Goal: Task Accomplishment & Management: Manage account settings

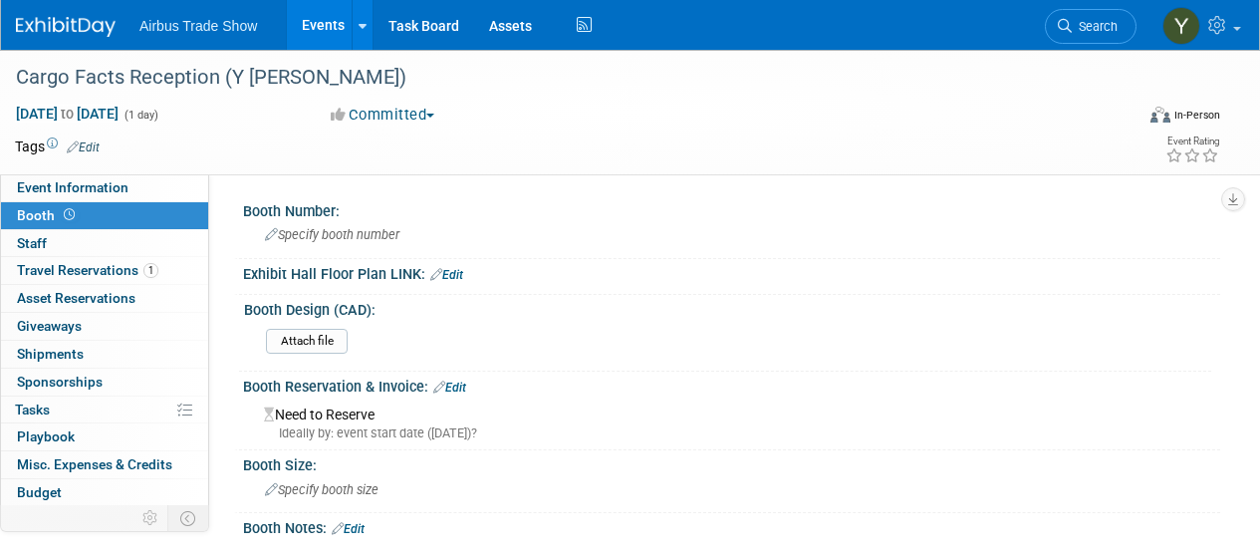
select select "2"
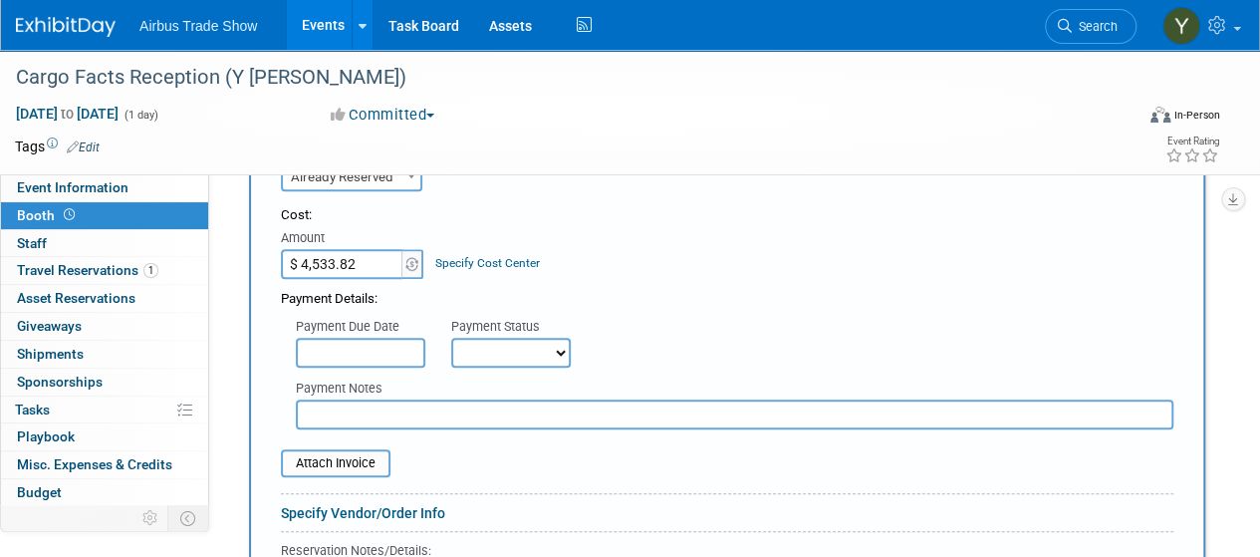
click at [321, 27] on link "Events" at bounding box center [323, 25] width 73 height 50
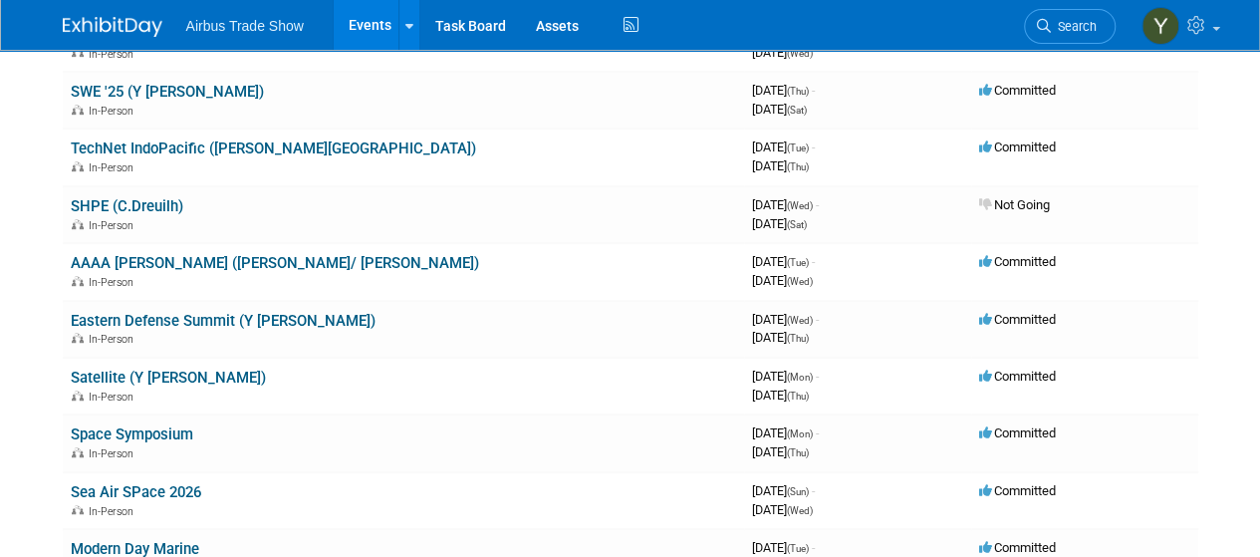
scroll to position [650, 0]
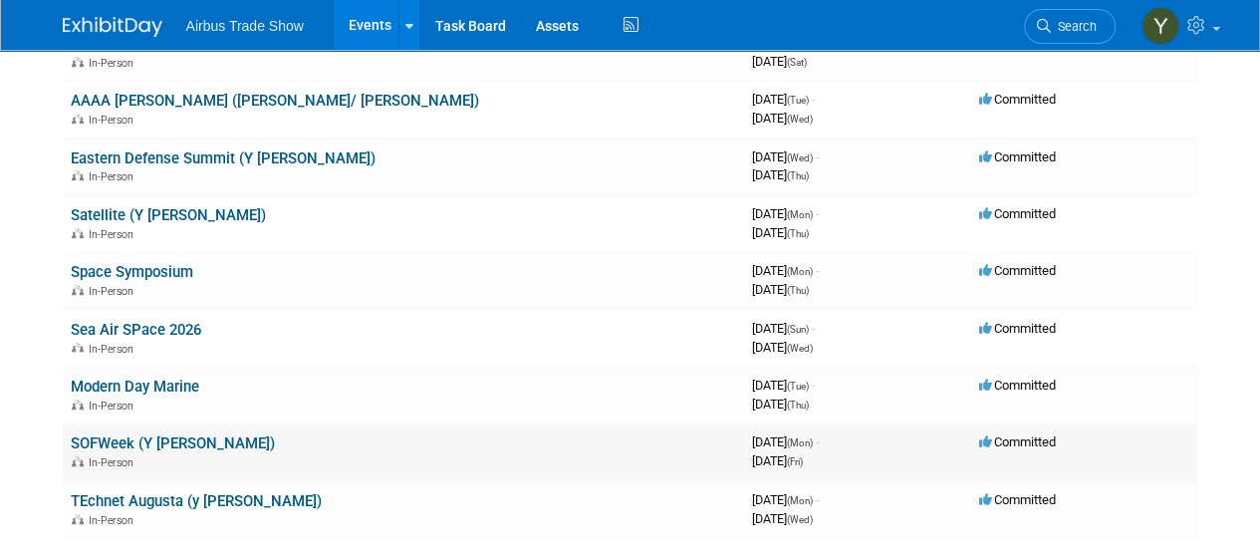
click at [119, 447] on link "SOFWeek (Y [PERSON_NAME])" at bounding box center [173, 443] width 204 height 18
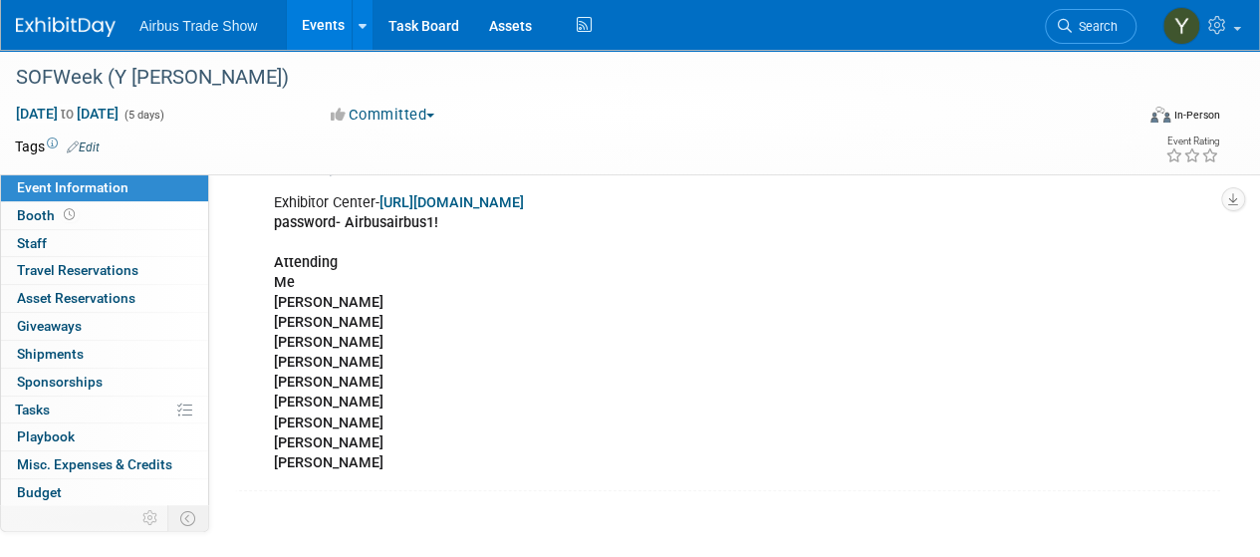
scroll to position [593, 0]
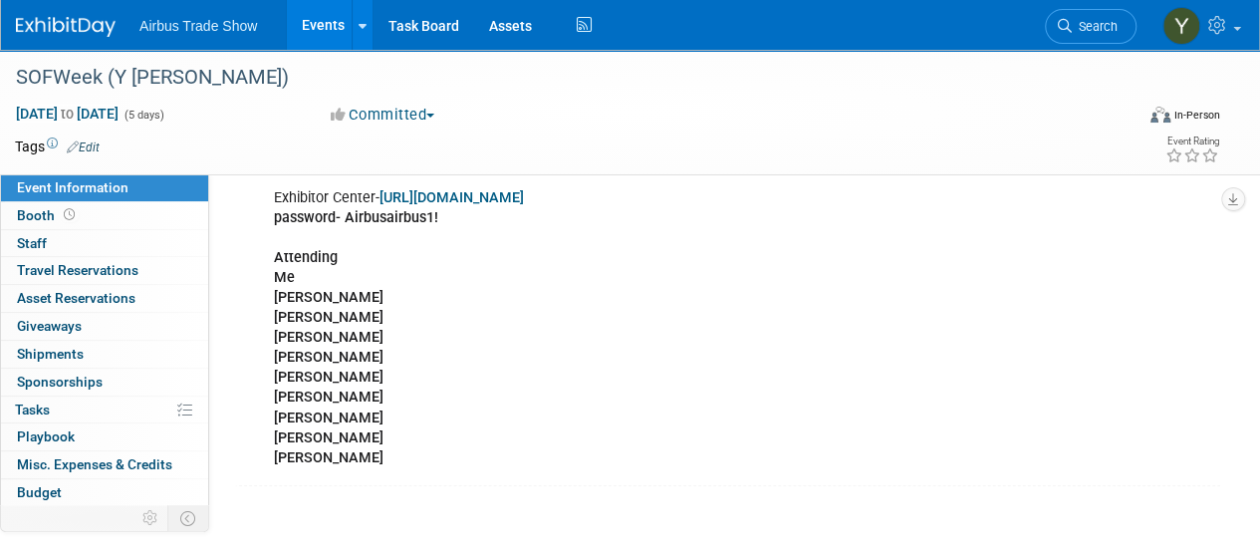
click at [304, 411] on div "Exhibitor Center- https://SOFW26.exh.mapyourshow.com password- Airbusairbus1! A…" at bounding box center [643, 328] width 767 height 300
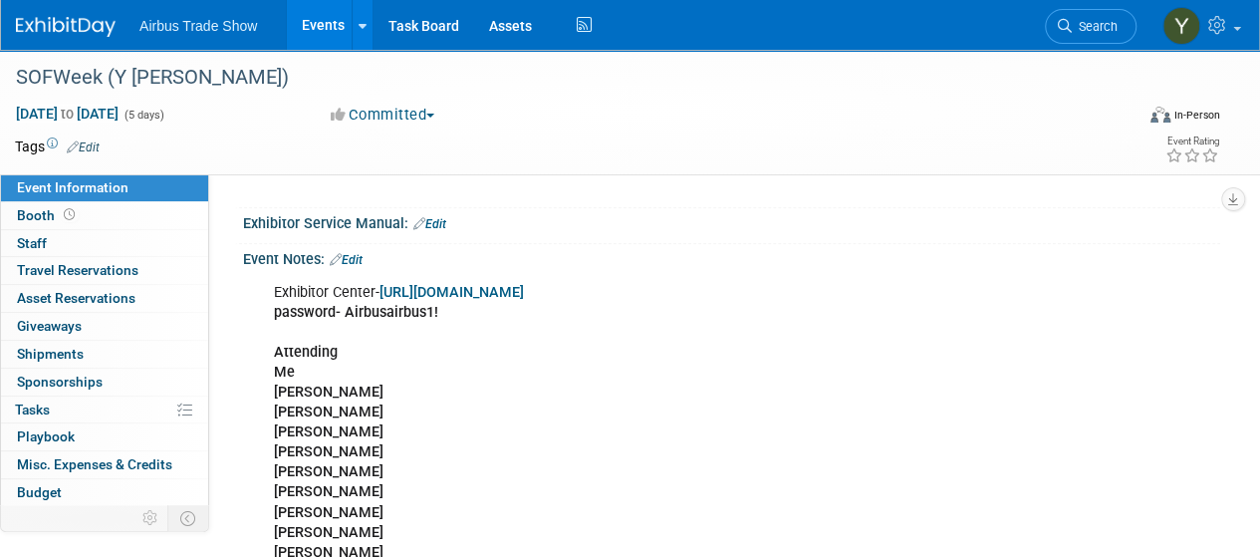
scroll to position [495, 0]
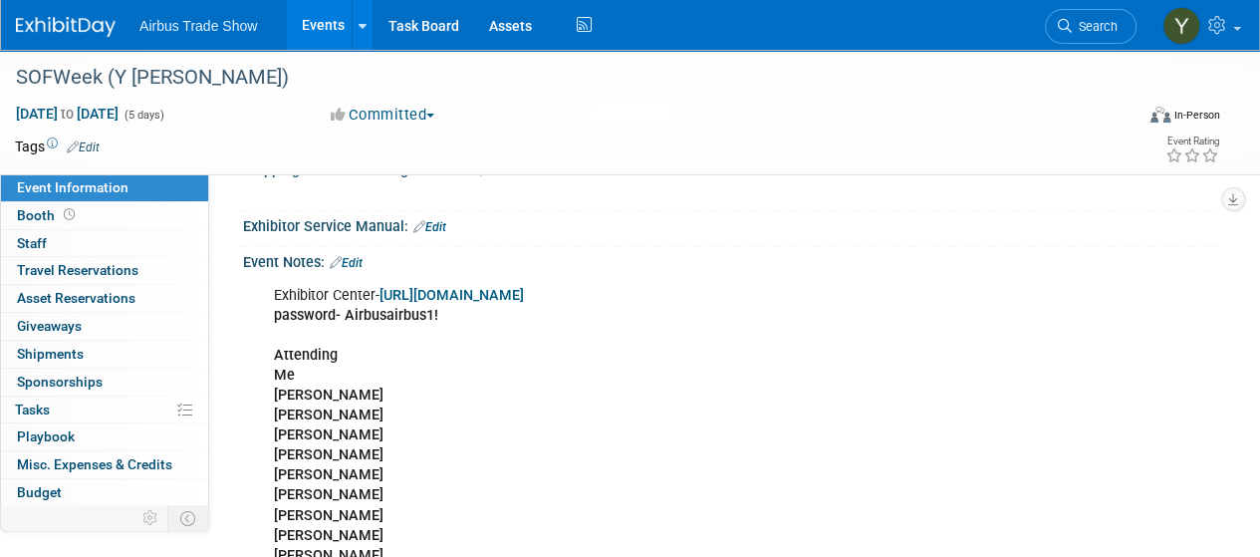
click at [363, 256] on link "Edit" at bounding box center [346, 263] width 33 height 14
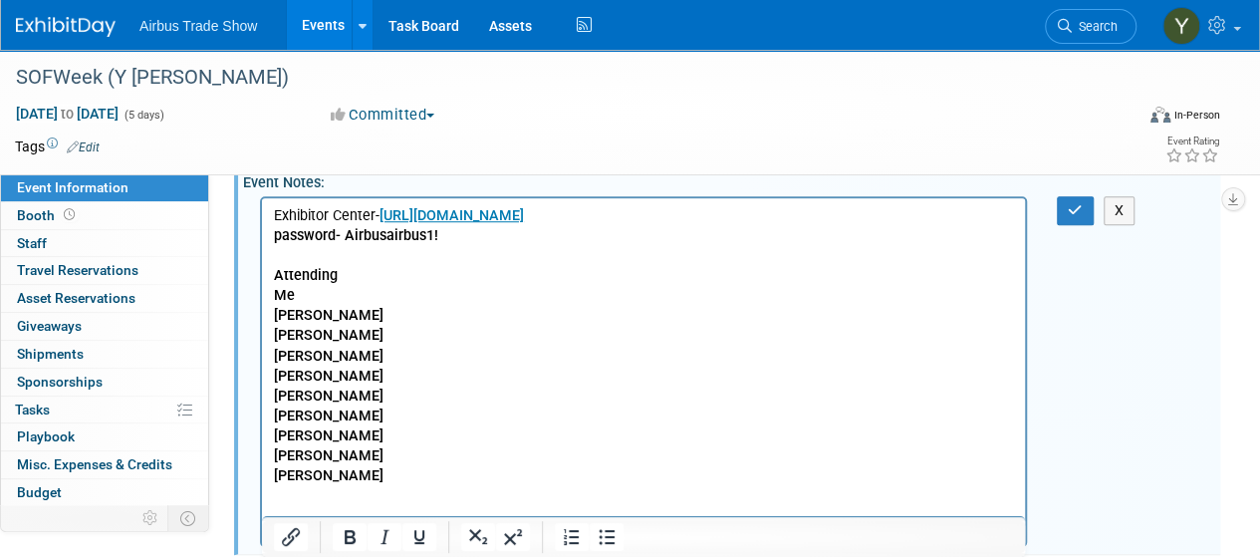
scroll to position [578, 0]
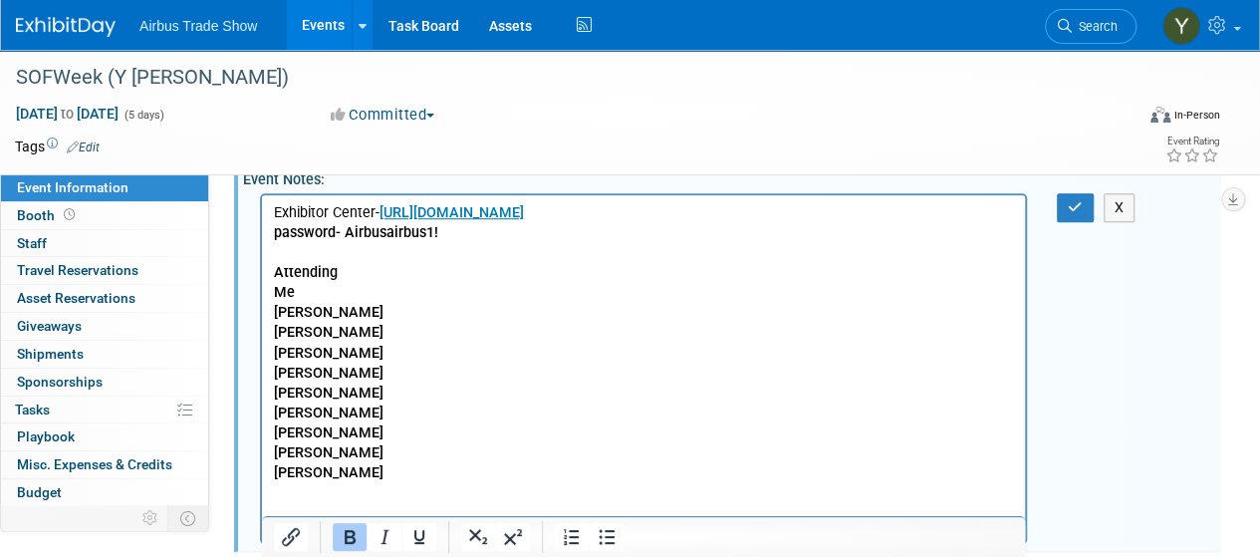
click at [314, 437] on p "Exhibitor Center- https://SOFW26.exh.mapyourshow.com password- Airbusairbus1! A…" at bounding box center [644, 342] width 740 height 280
click at [347, 450] on p "Exhibitor Center- https://SOFW26.exh.mapyourshow.com password- Airbusairbus1! A…" at bounding box center [644, 342] width 740 height 280
click at [351, 475] on p "Exhibitor Center- https://SOFW26.exh.mapyourshow.com password- Airbusairbus1! A…" at bounding box center [644, 342] width 740 height 280
click at [1060, 202] on button "button" at bounding box center [1075, 207] width 37 height 29
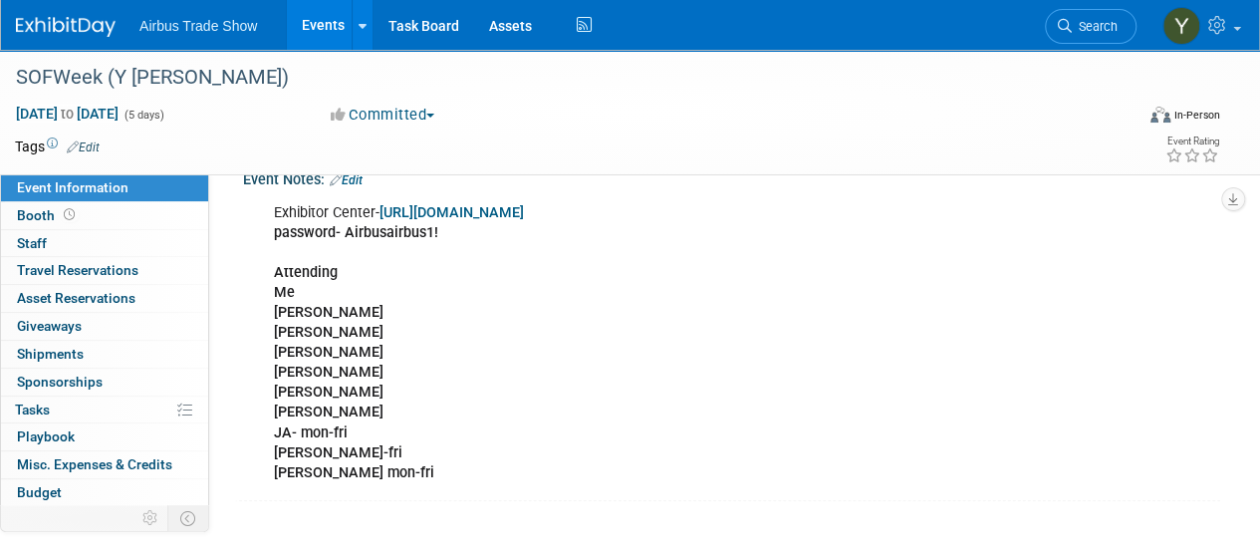
click at [404, 423] on div "Exhibitor Center- https://SOFW26.exh.mapyourshow.com password- Airbusairbus1! A…" at bounding box center [643, 343] width 767 height 300
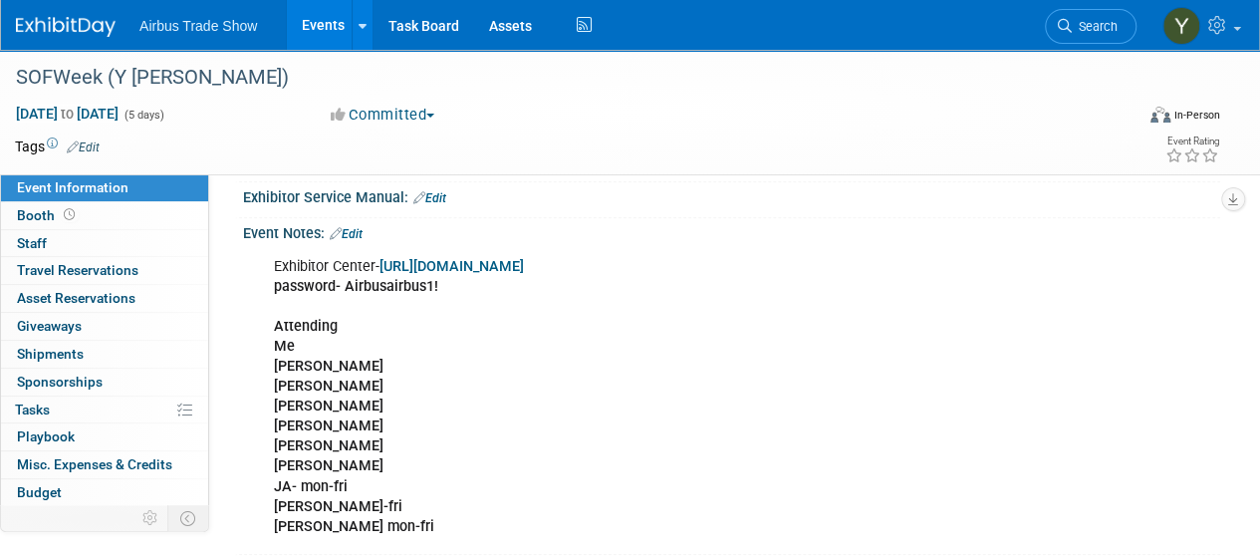
scroll to position [519, 0]
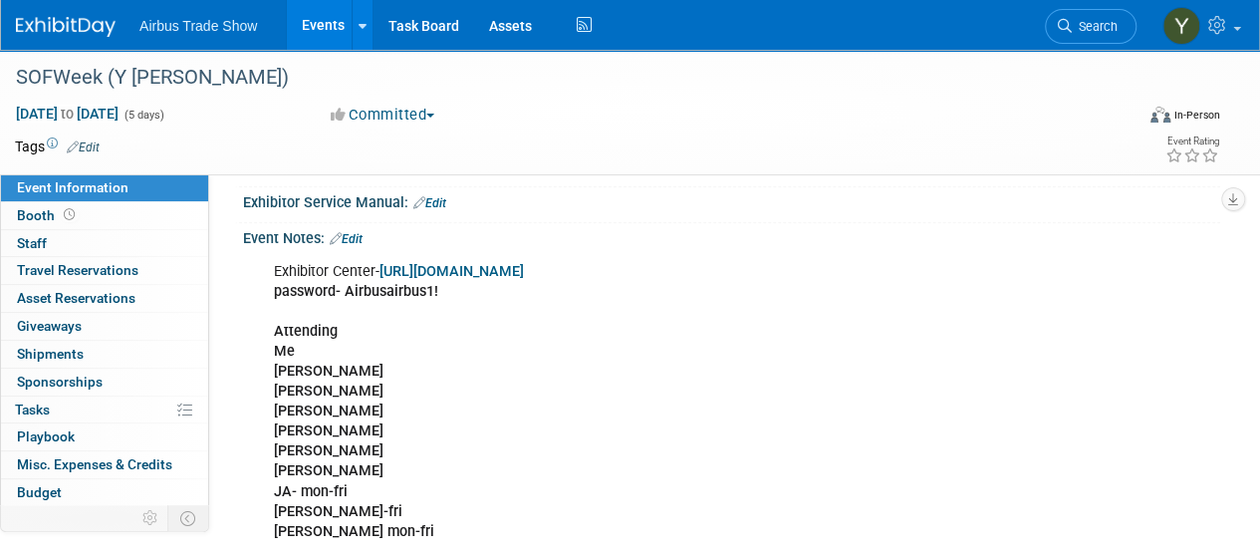
click at [357, 236] on link "Edit" at bounding box center [346, 239] width 33 height 14
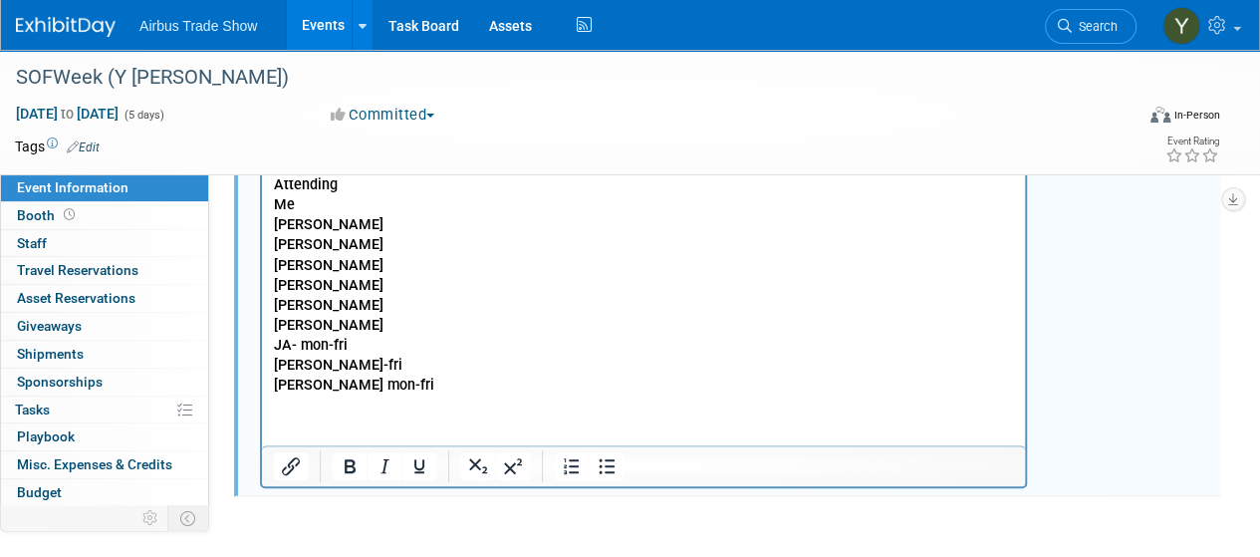
scroll to position [679, 0]
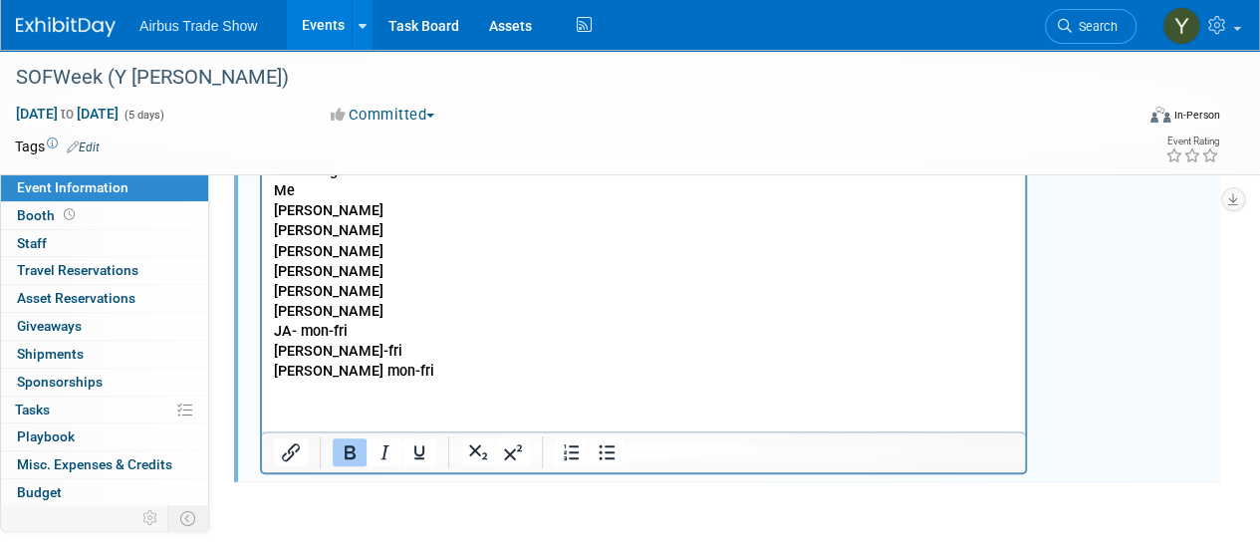
click at [486, 320] on p "Exhibitor Center- https://SOFW26.exh.mapyourshow.com password- Airbusairbus1! A…" at bounding box center [644, 241] width 740 height 280
click at [484, 346] on p "Exhibitor Center- https://SOFW26.exh.mapyourshow.com password- Airbusairbus1! A…" at bounding box center [644, 241] width 740 height 280
click at [480, 374] on p "Exhibitor Center- https://SOFW26.exh.mapyourshow.com password- Airbusairbus1! A…" at bounding box center [644, 241] width 740 height 280
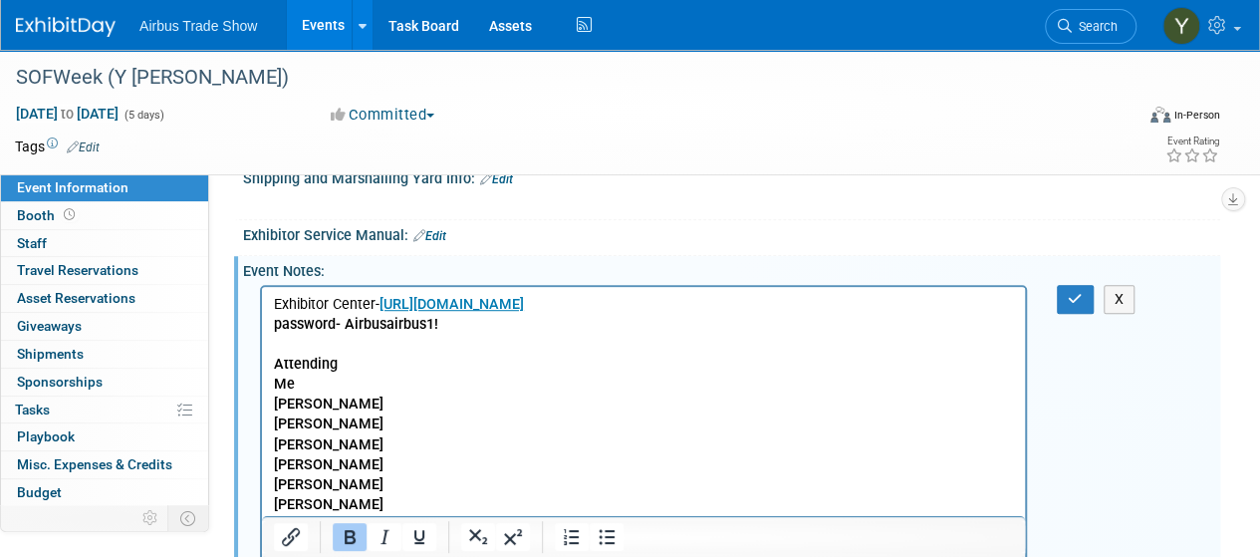
scroll to position [476, 0]
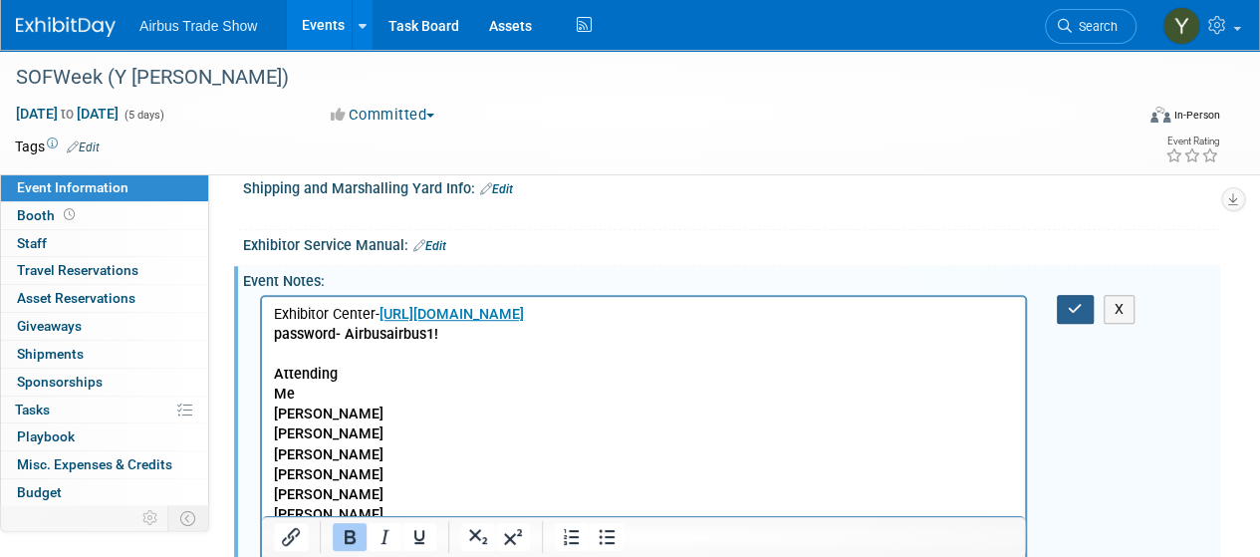
click at [1077, 302] on icon "button" at bounding box center [1075, 309] width 15 height 14
